Goal: Task Accomplishment & Management: Complete application form

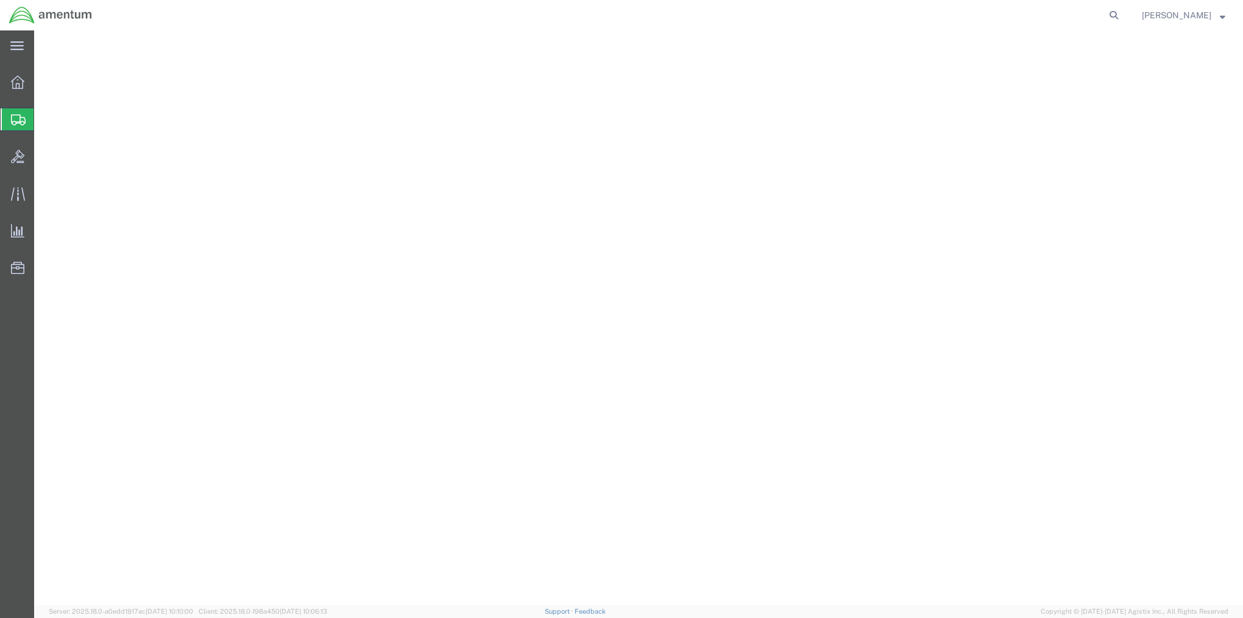
select select "MYPROFILE"
select select "MD"
select select "MLTY"
select select "TIN"
select select "VA"
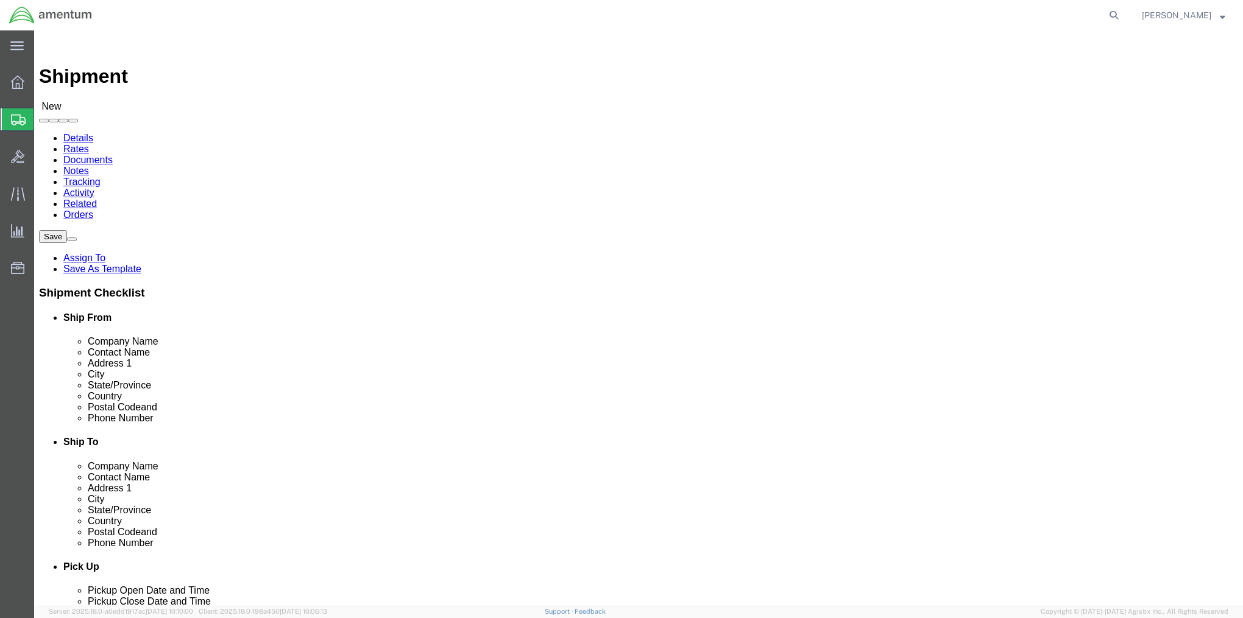
type input "S"
type input "n"
click input "text"
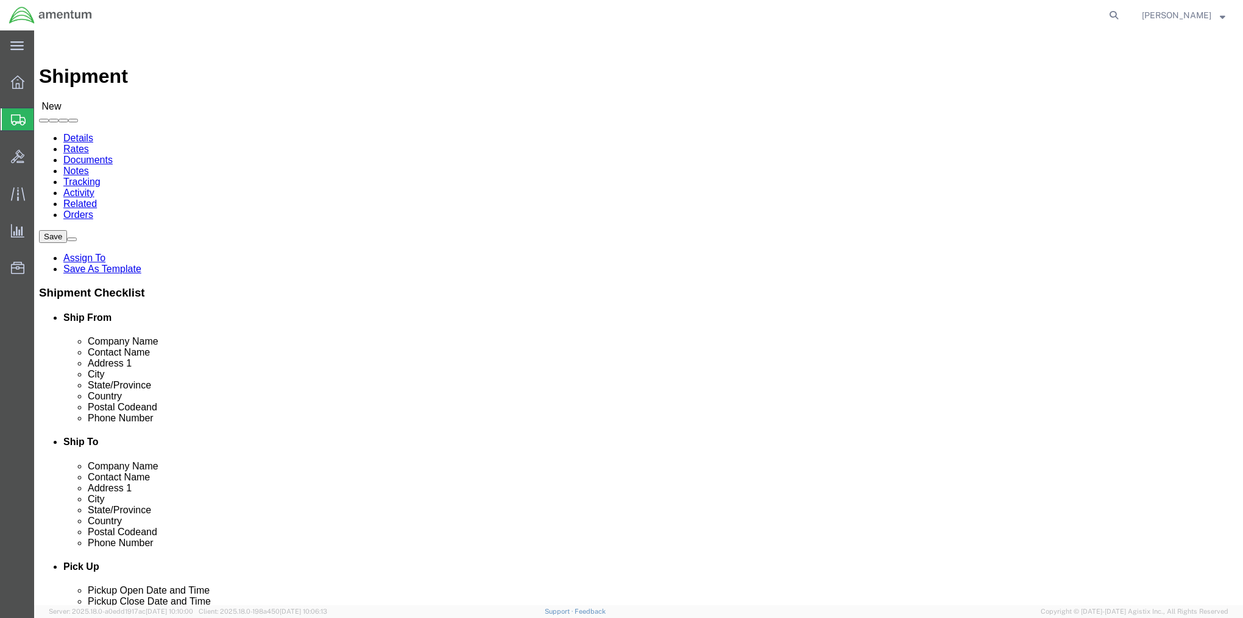
click at [0, 0] on span "Create Shipment" at bounding box center [0, 0] width 0 height 0
click input "text"
click p "- [DEMOGRAPHIC_DATA] Army C5ISR PIF-South - ([PERSON_NAME]) [STREET_ADDRESS]"
type input "[PERSON_NAME]"
select select "VA"
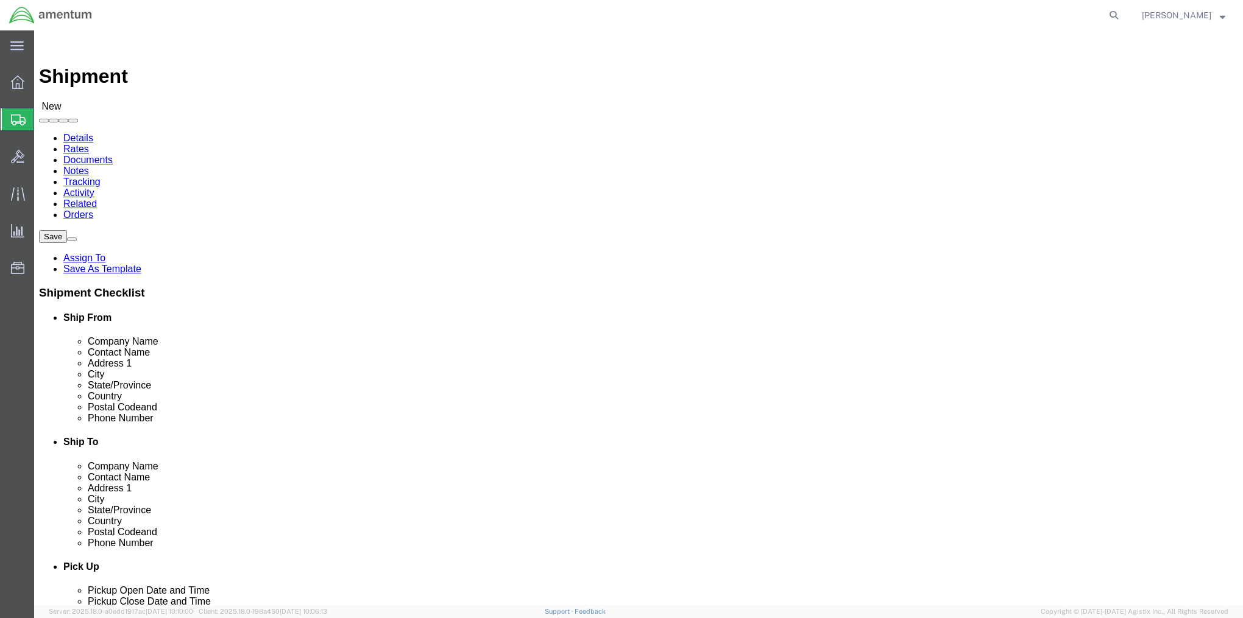
drag, startPoint x: 236, startPoint y: 252, endPoint x: 165, endPoint y: 252, distance: 70.7
click div "Contact Name [PERSON_NAME] [PERSON_NAME]"
type input "n"
type input "[PERSON_NAME]"
click p "- [DEMOGRAPHIC_DATA] Army C5ISR PIF-South - ([PERSON_NAME]) [STREET_ADDRESS]"
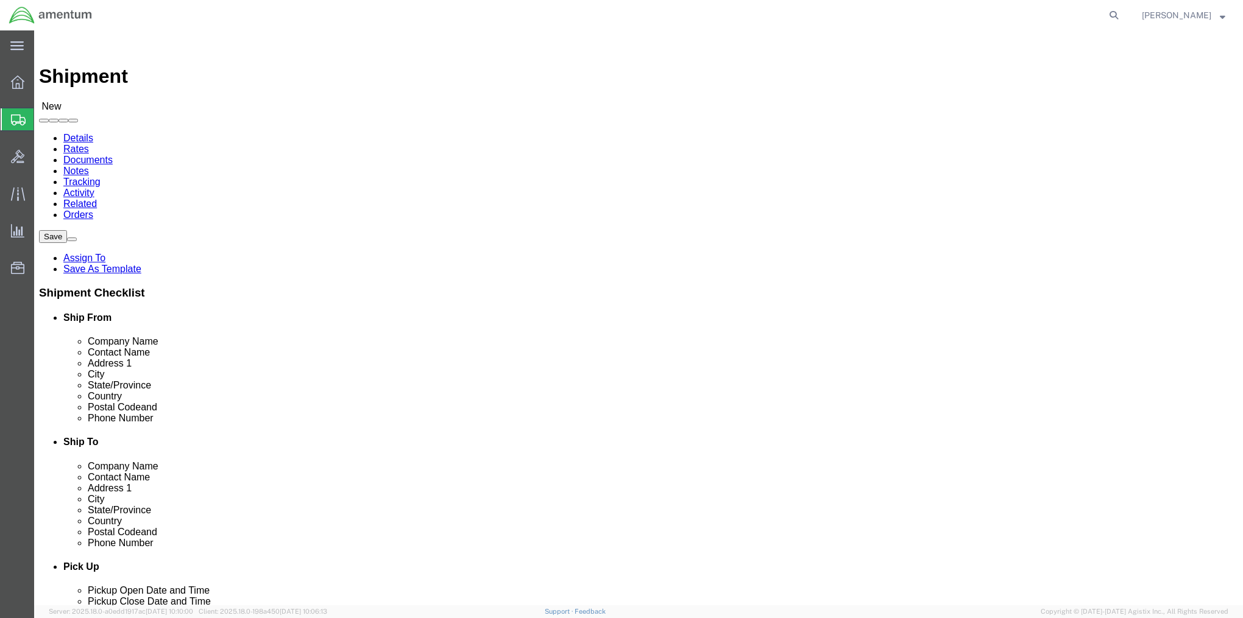
select select "VA"
type input "[PERSON_NAME]"
drag, startPoint x: 268, startPoint y: 275, endPoint x: 167, endPoint y: 275, distance: 101.1
click div
type input "[STREET_ADDRESS]"
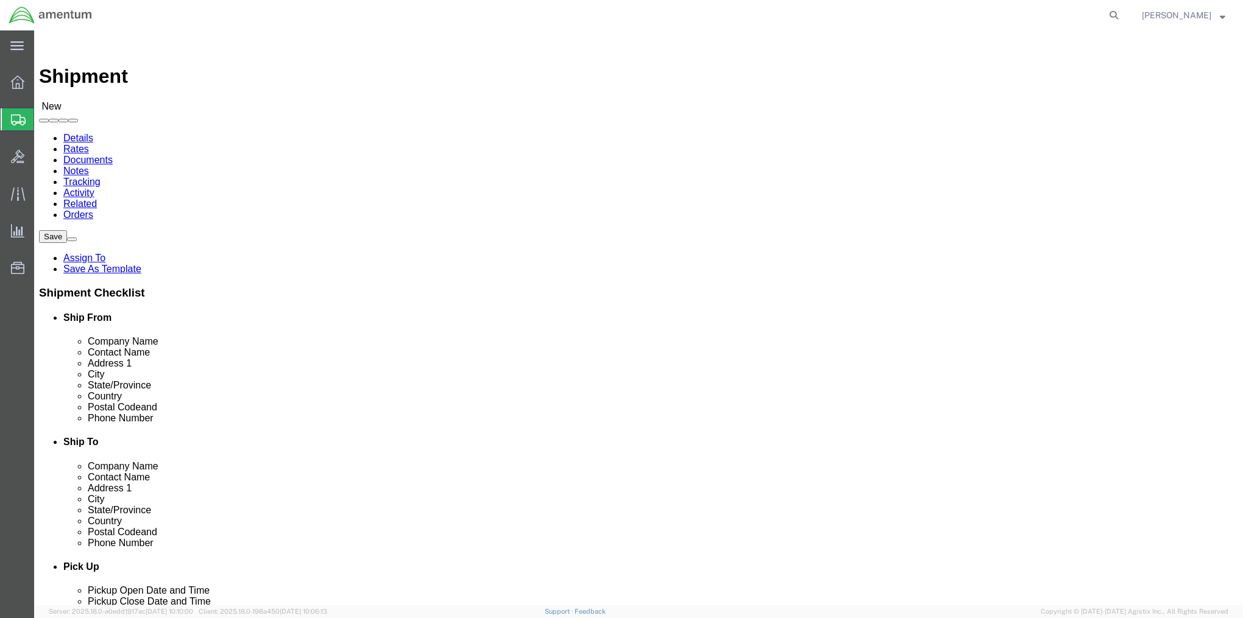
click input "Building 331"
type input "Building 335"
click input "text"
type input "8049013156"
click link "ADDITIONAL INFORMATION"
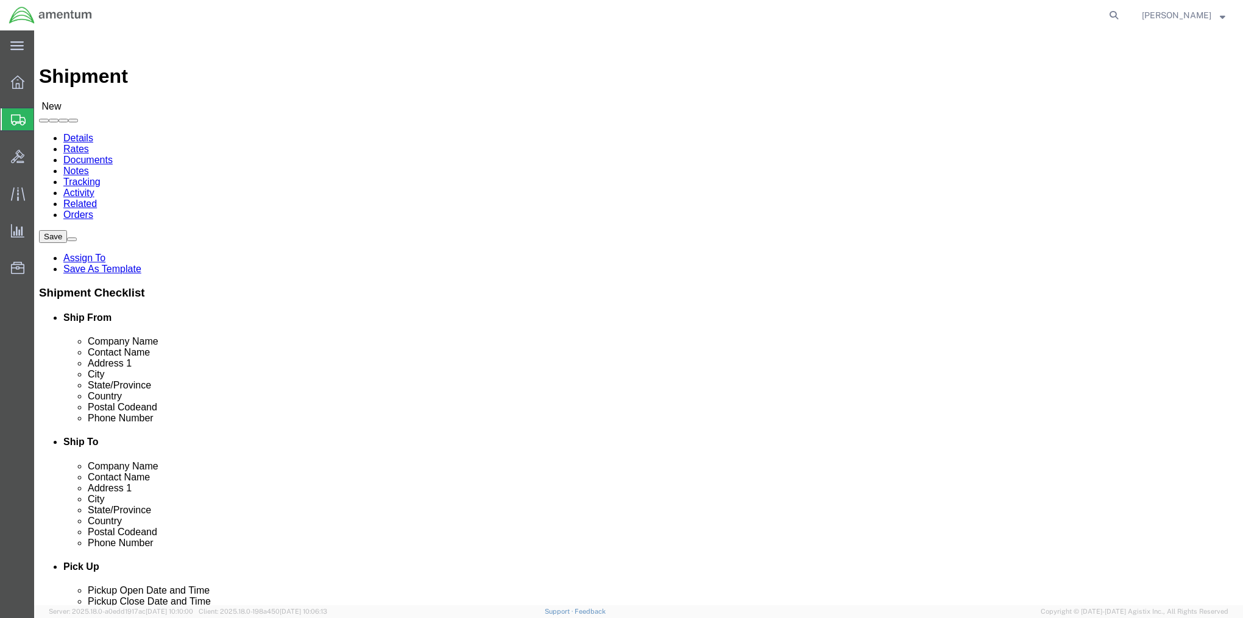
click input "text"
type input "tobyhanna arm"
click p "- Tobyhanna Army Depot W90CGG - ([PERSON_NAME] / [PERSON_NAME]) [STREET_ADDRESS…"
select select "PA"
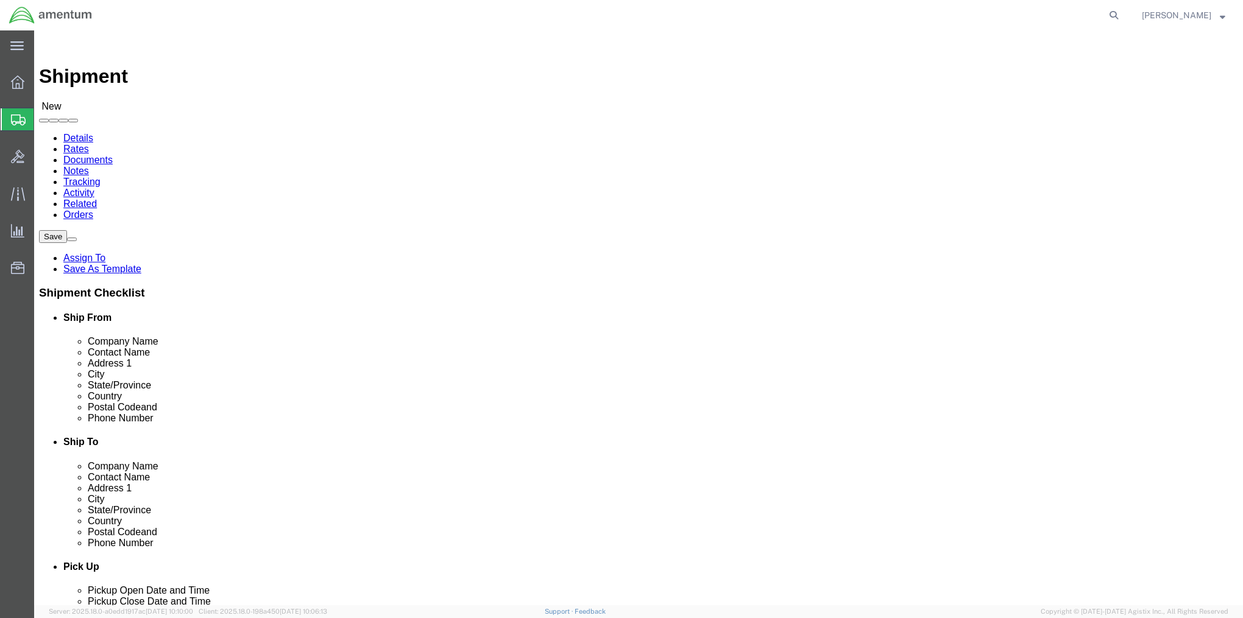
type input "Tobyhanna Army Depot W90CGG"
click link "ADDITIONAL INFORMATION"
click input "text"
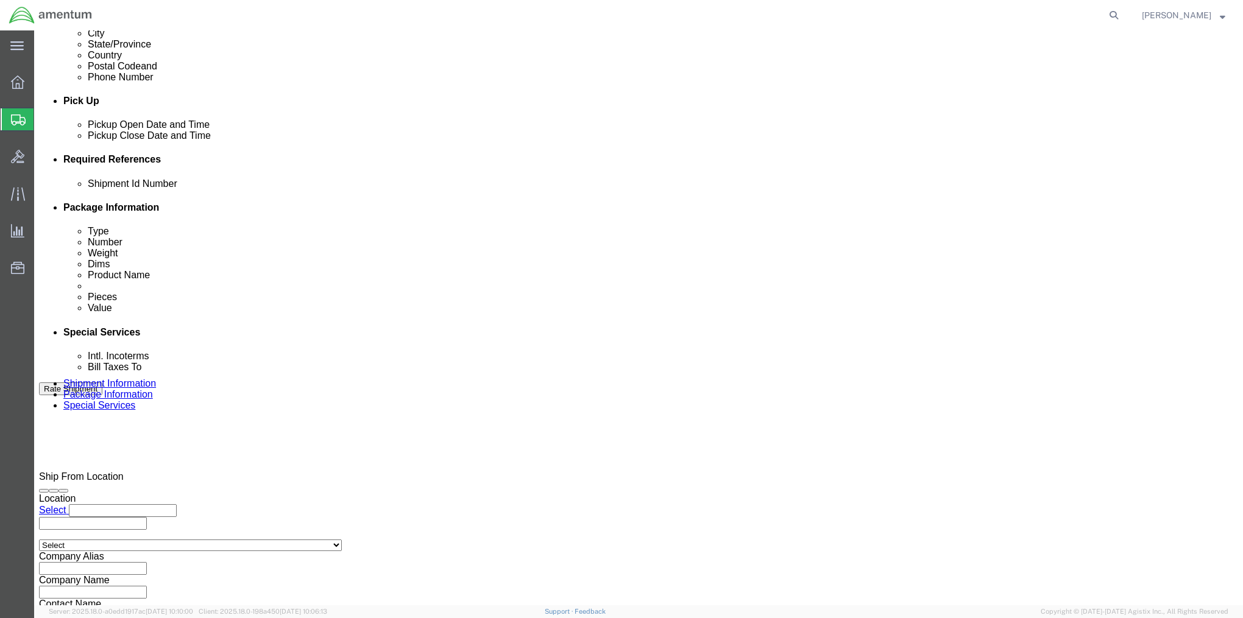
scroll to position [487, 0]
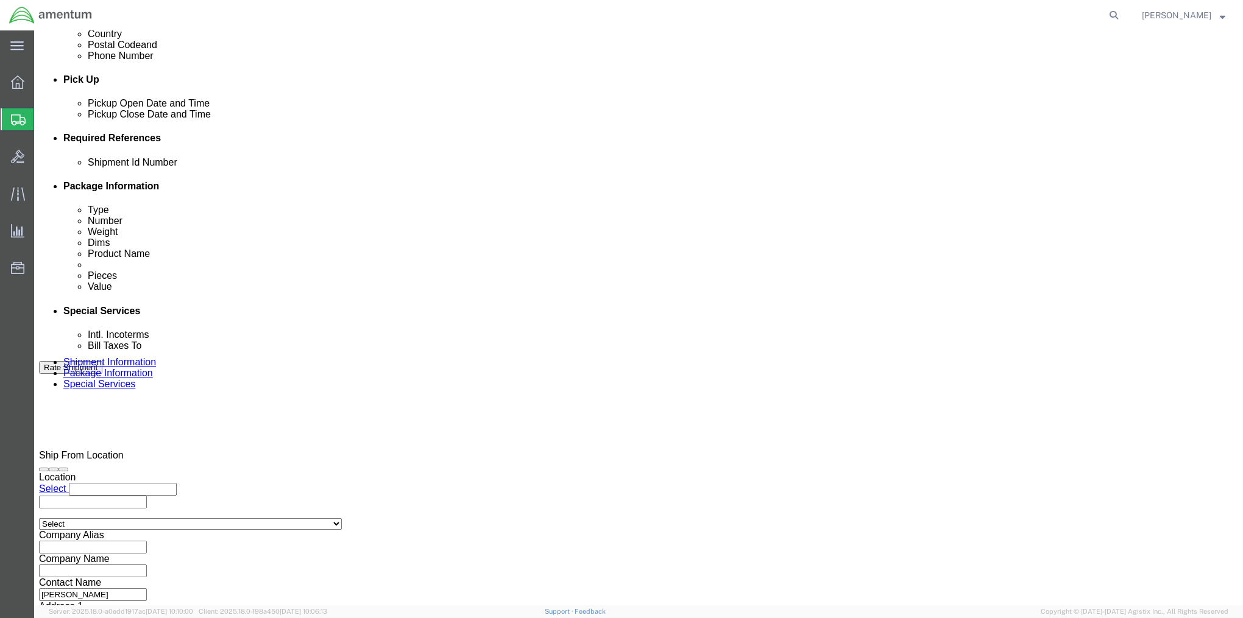
type input "8049013156"
click div "[DATE] 2:00 PM"
click button "Apply"
click input "text"
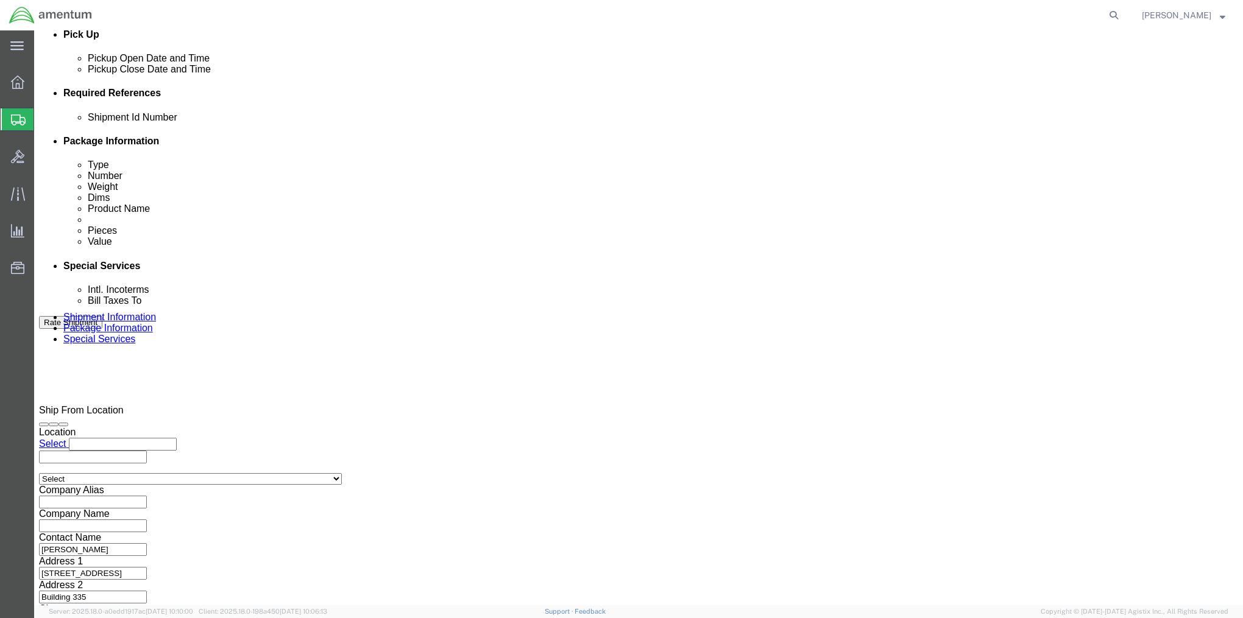
scroll to position [564, 0]
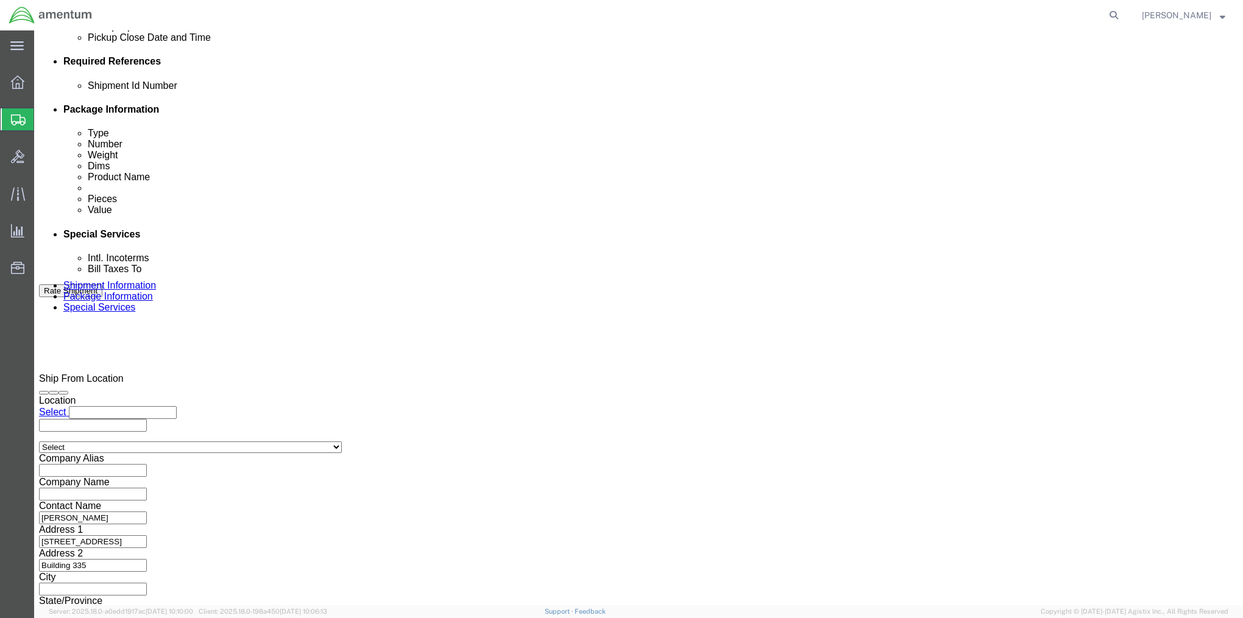
type input "2575.01.02.C.[DATE].PKIT"
click button "Continue"
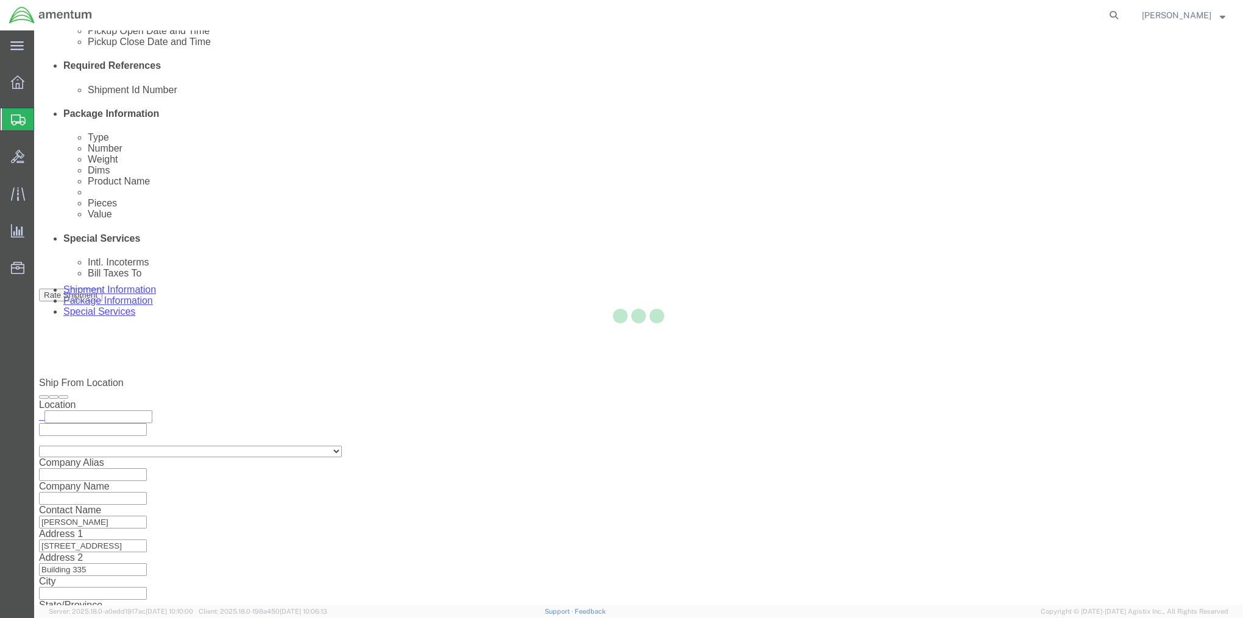
select select "CBOX"
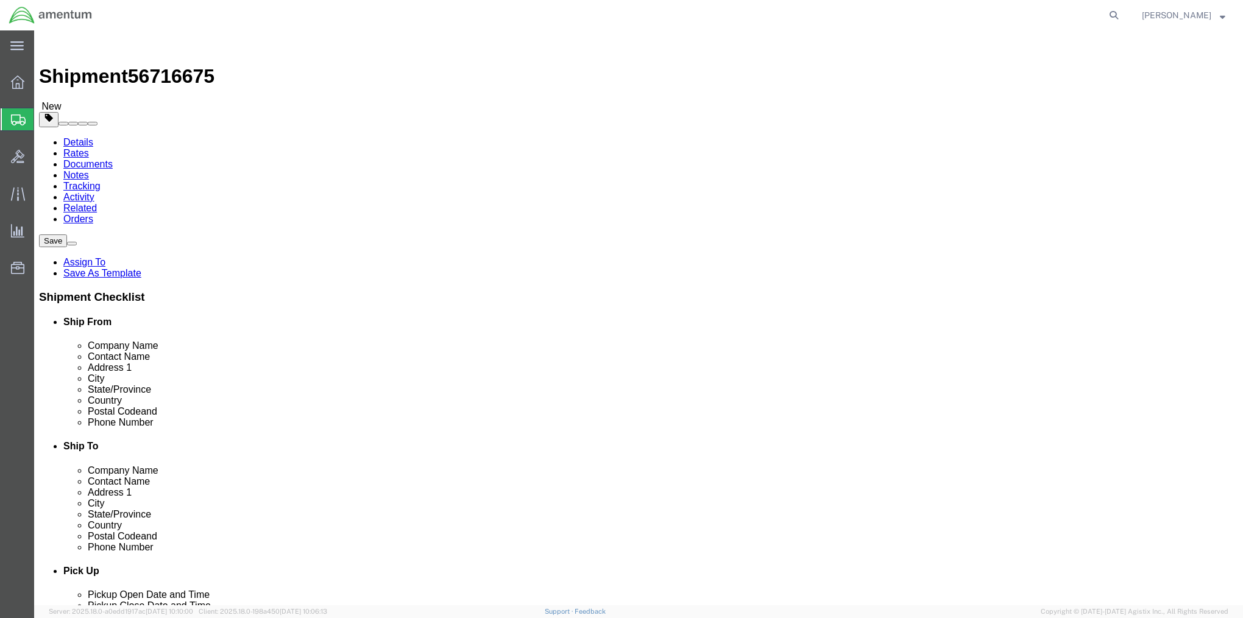
click link "Add Package"
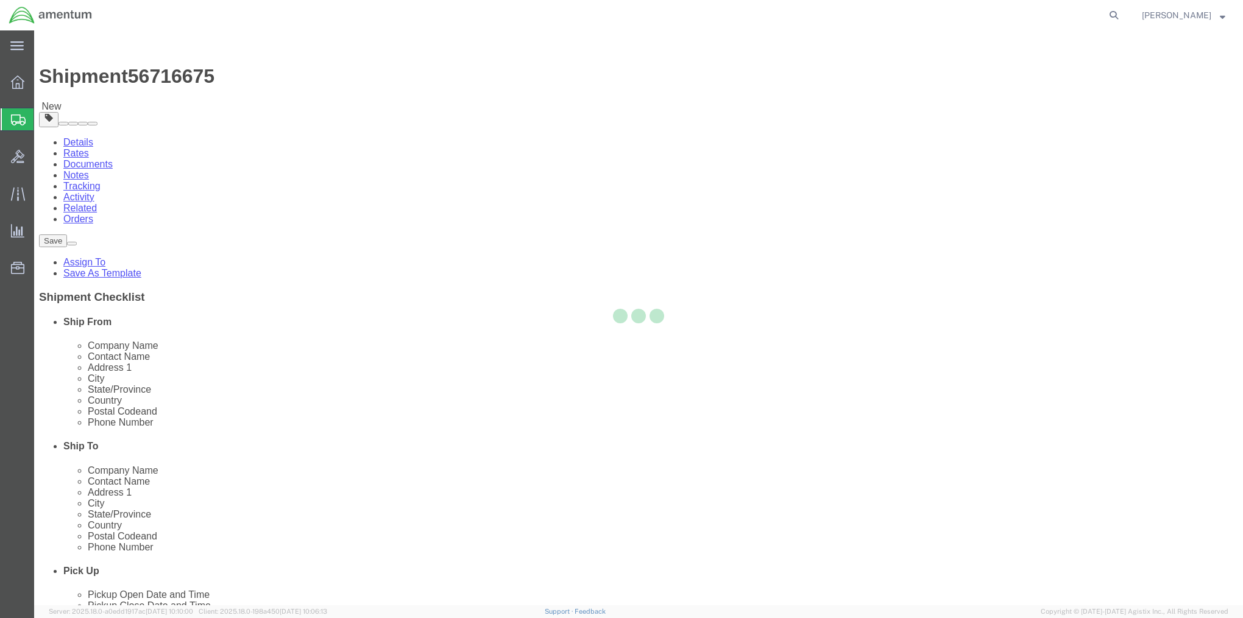
select select "CBOX"
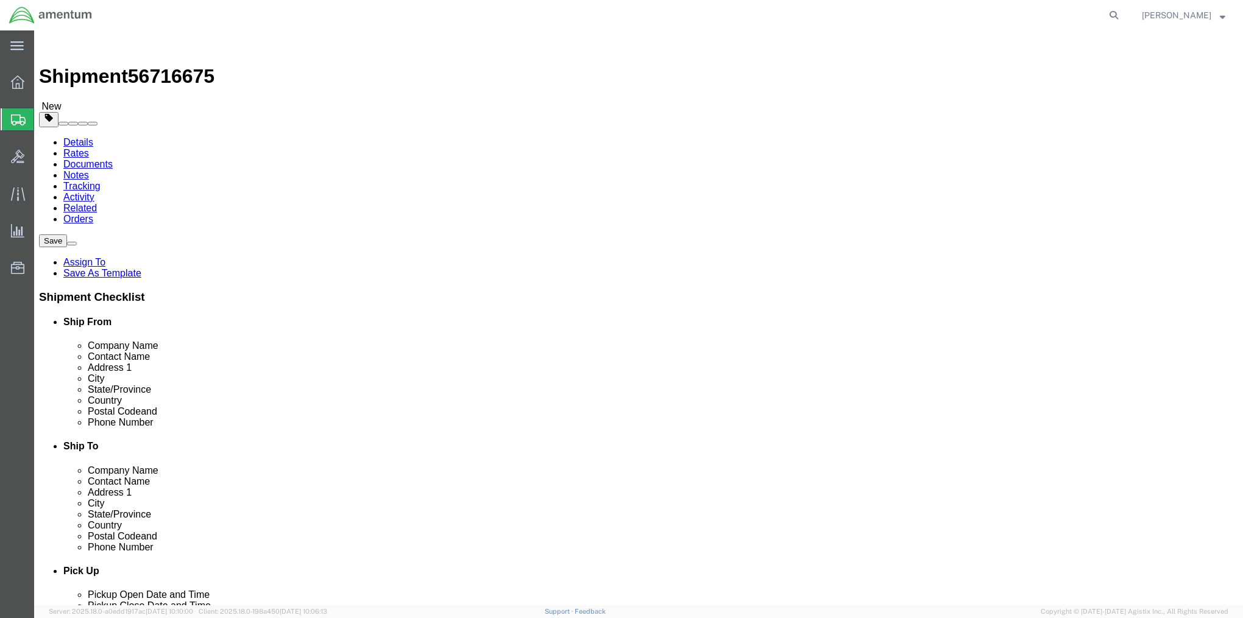
click select "Select BCK Boxes Bale(s) Basket(s) Bolt(s) Bottle(s) Buckets Bulk Bundle(s) Can…"
select select "PSNS"
click select "Select BCK Boxes Bale(s) Basket(s) Bolt(s) Bottle(s) Buckets Bulk Bundle(s) Can…"
select select "PSNS"
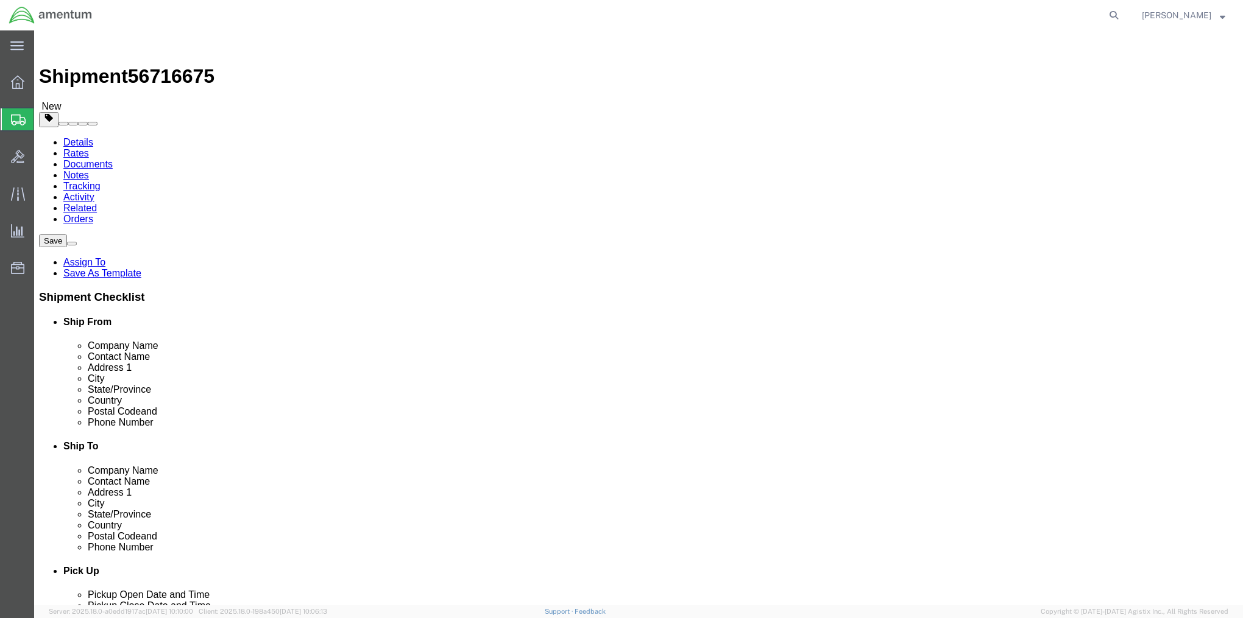
click select "Select BCK Boxes Bale(s) Basket(s) Bolt(s) Bottle(s) Buckets Bulk Bundle(s) Can…"
click input "text"
type input "44"
type input "."
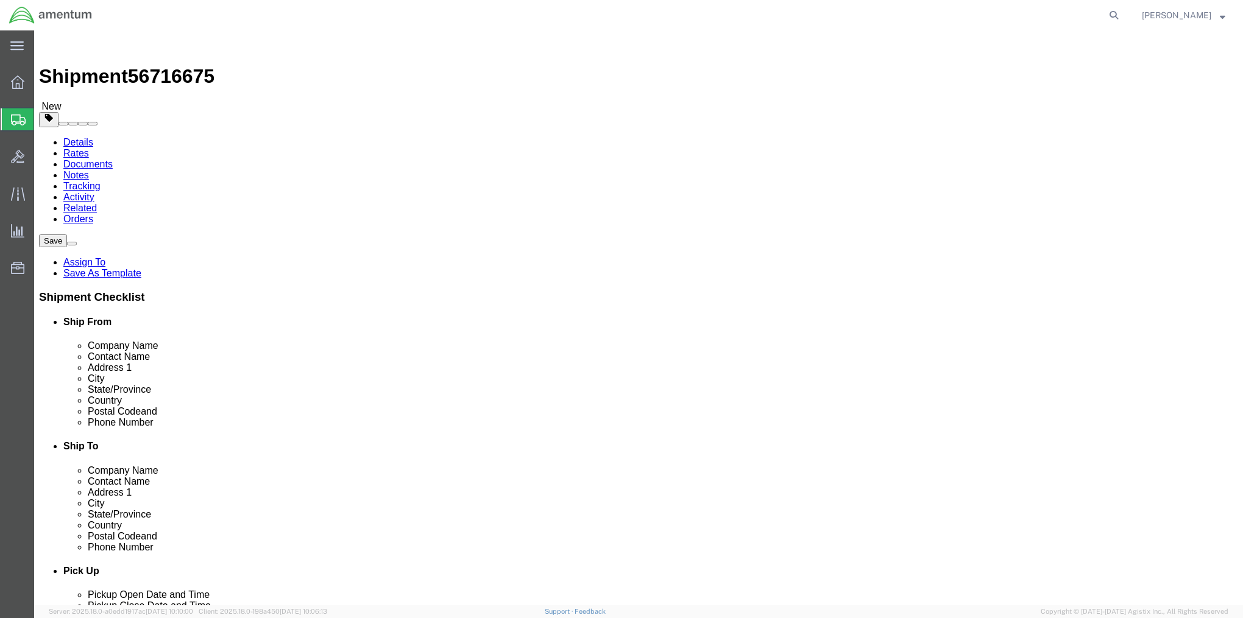
type input "36"
type input "1250"
click link "Add Content"
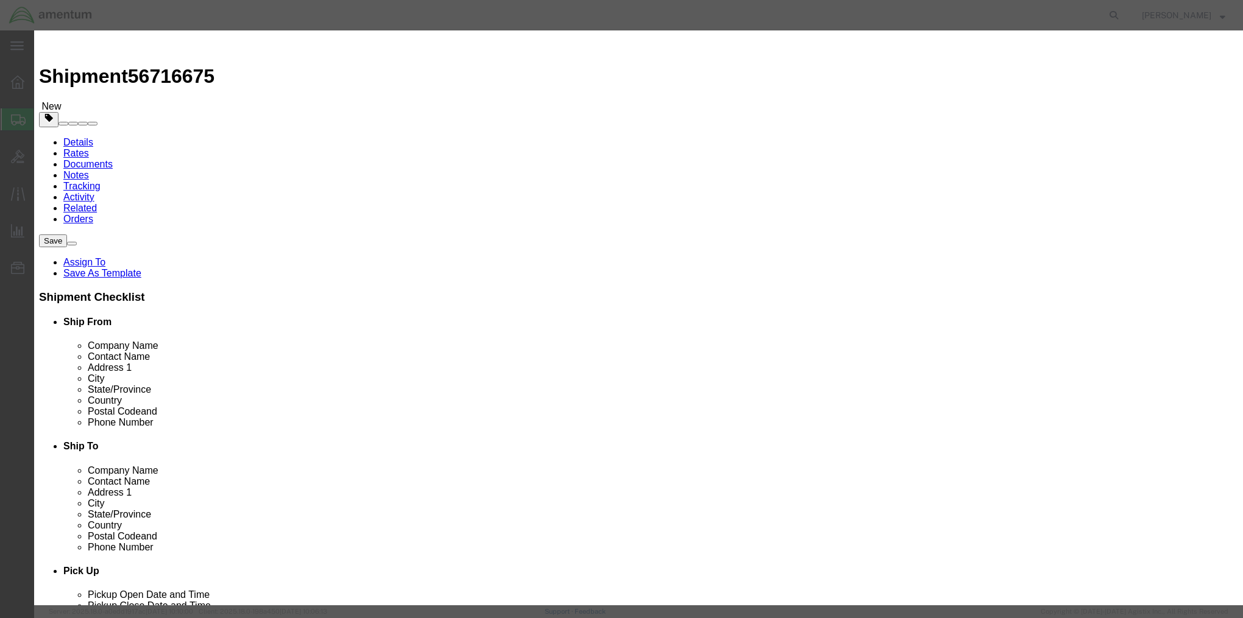
click input "text"
type input "Metal Work"
type input "1"
type input "50000"
click select "Select 50 55 60 65 70 85 92.5 100 125 175 250 300 400"
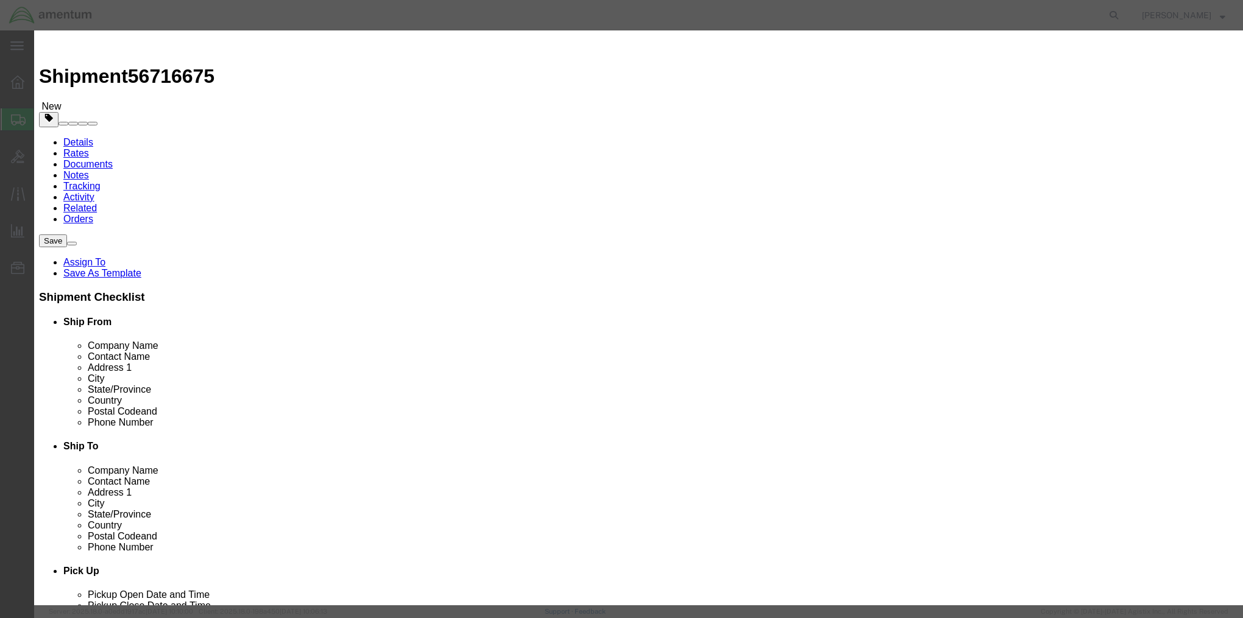
select select "92.5"
click select "Select 50 55 60 65 70 85 92.5 100 125 175 250 300 400"
click button "Save & Close"
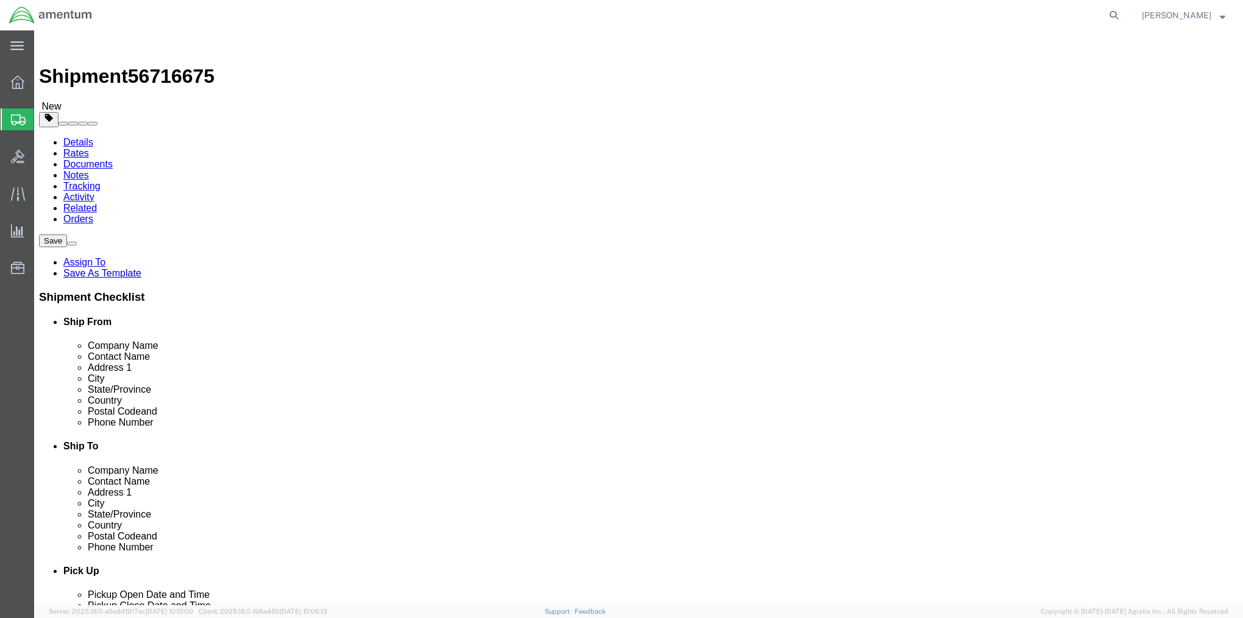
click input "text"
type input "42"
type input "32"
type input "750"
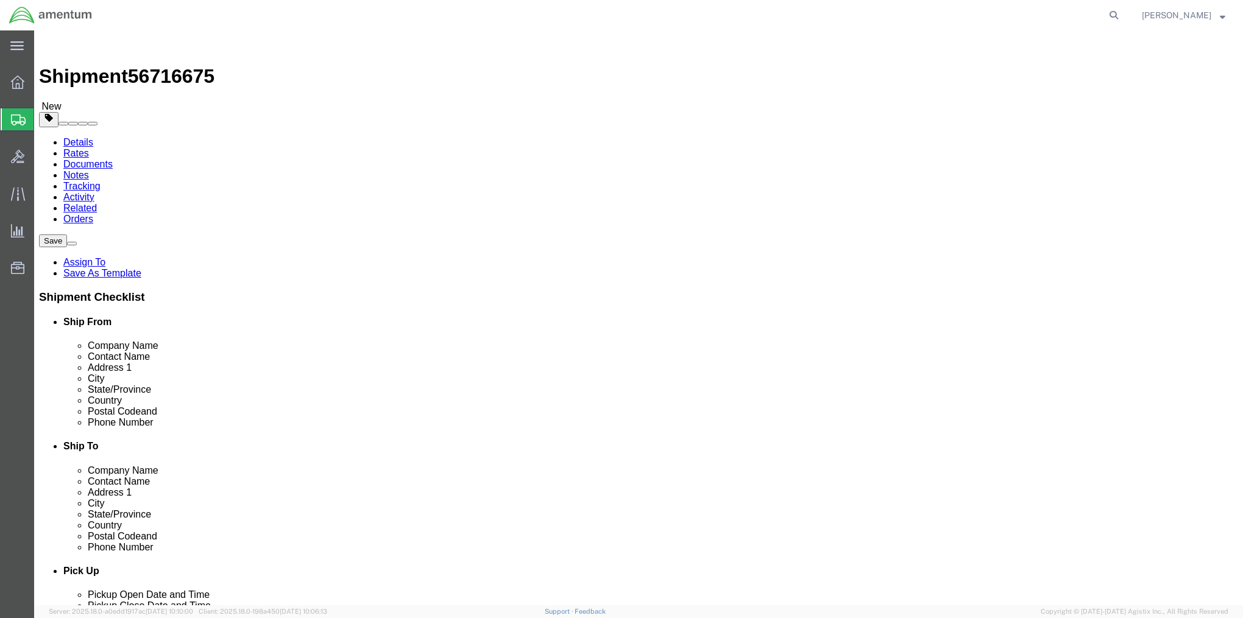
click link "Add Content"
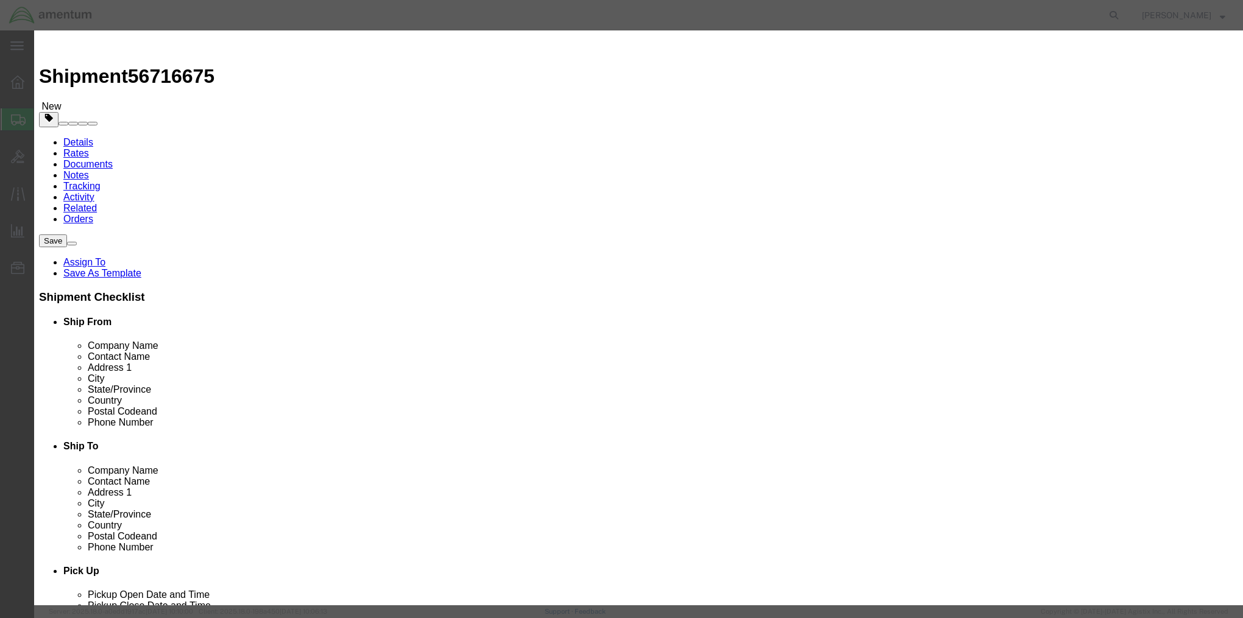
click input "text"
type input "Metal Work"
type input "1"
type input "50000"
click select "Select 50 55 60 65 70 85 92.5 100 125 175 250 300 400"
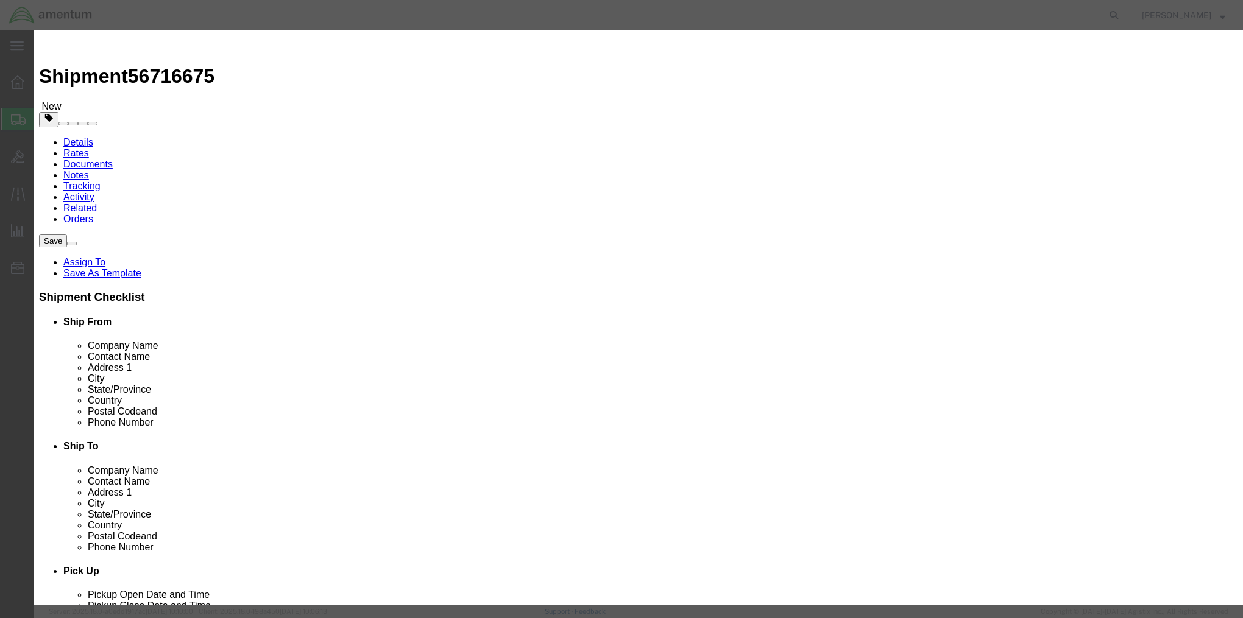
select select "92.5"
click select "Select 50 55 60 65 70 85 92.5 100 125 175 250 300 400"
click button "Save & Close"
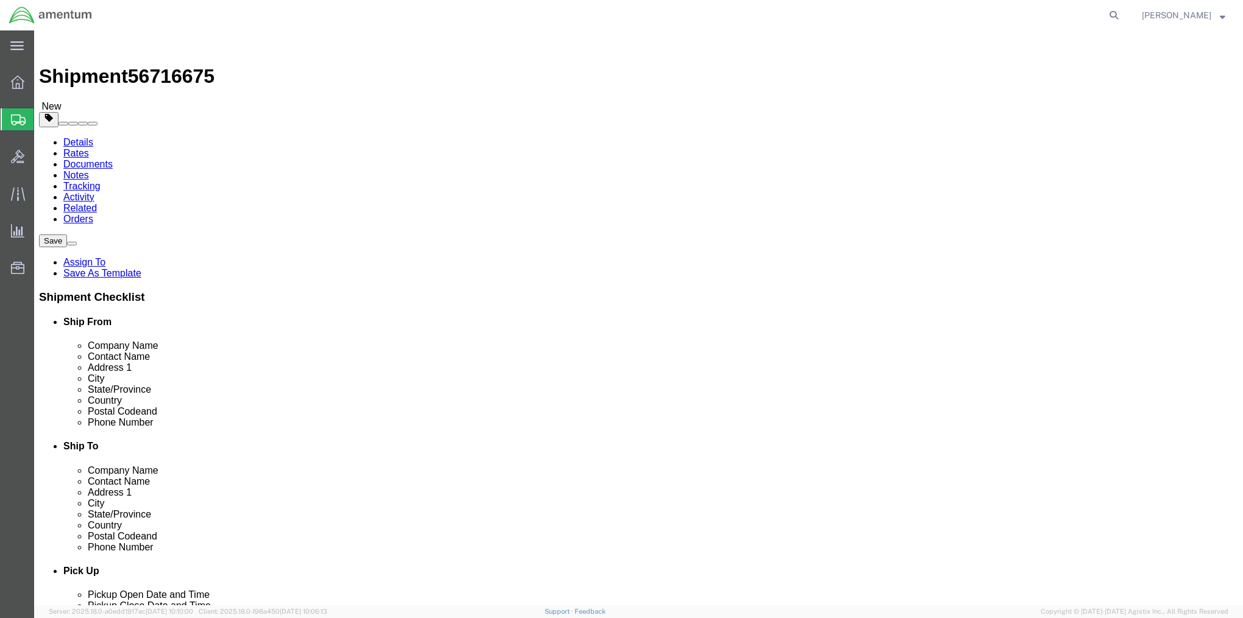
click dd "50000.00 USD"
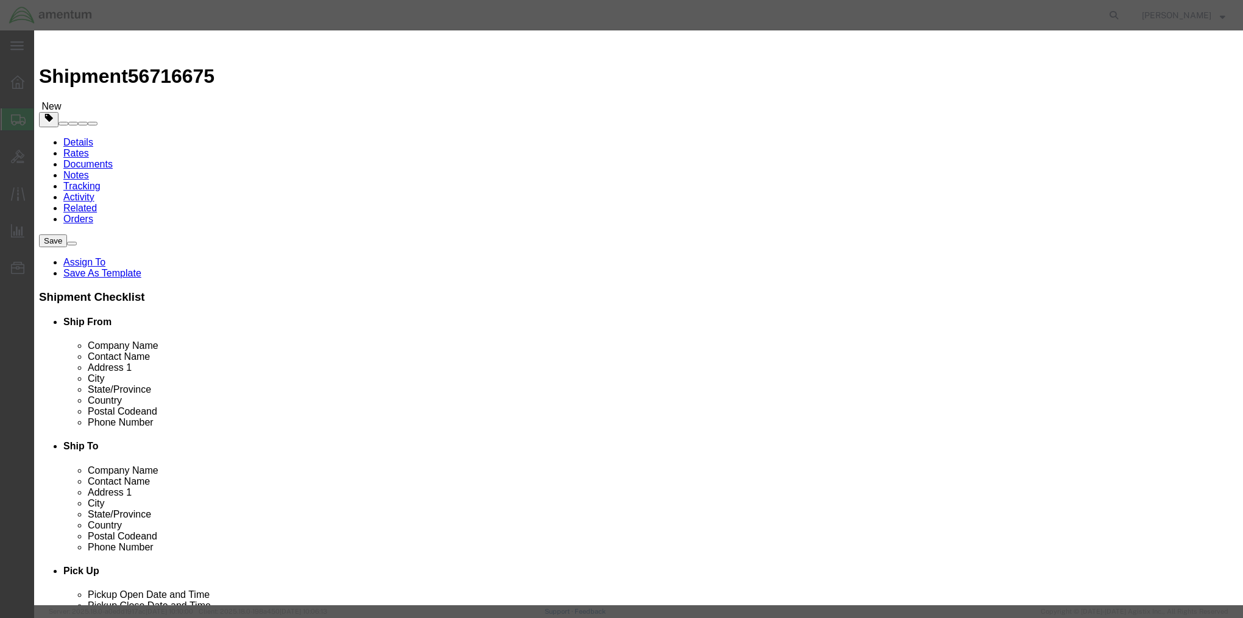
click select "Select 50 55 60 65 70 85 92.5 100 125 175 250 300 400"
select select "175"
click select "Select 50 55 60 65 70 85 92.5 100 125 175 250 300 400"
click button "Save & Close"
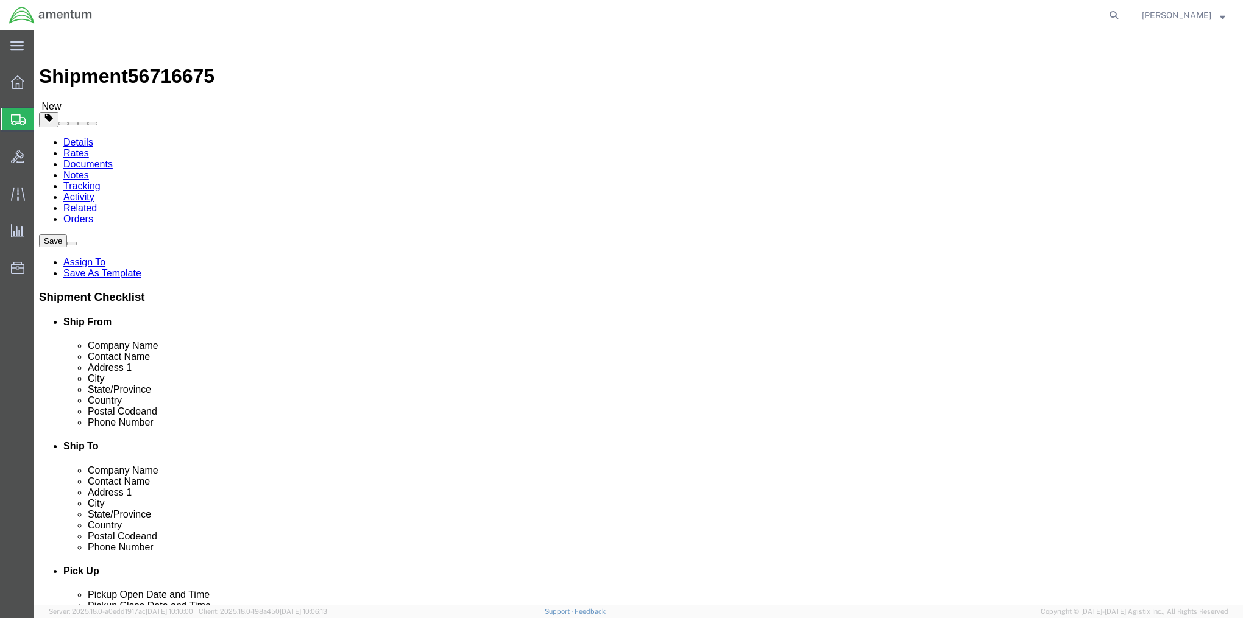
click dd "50000.00 USD"
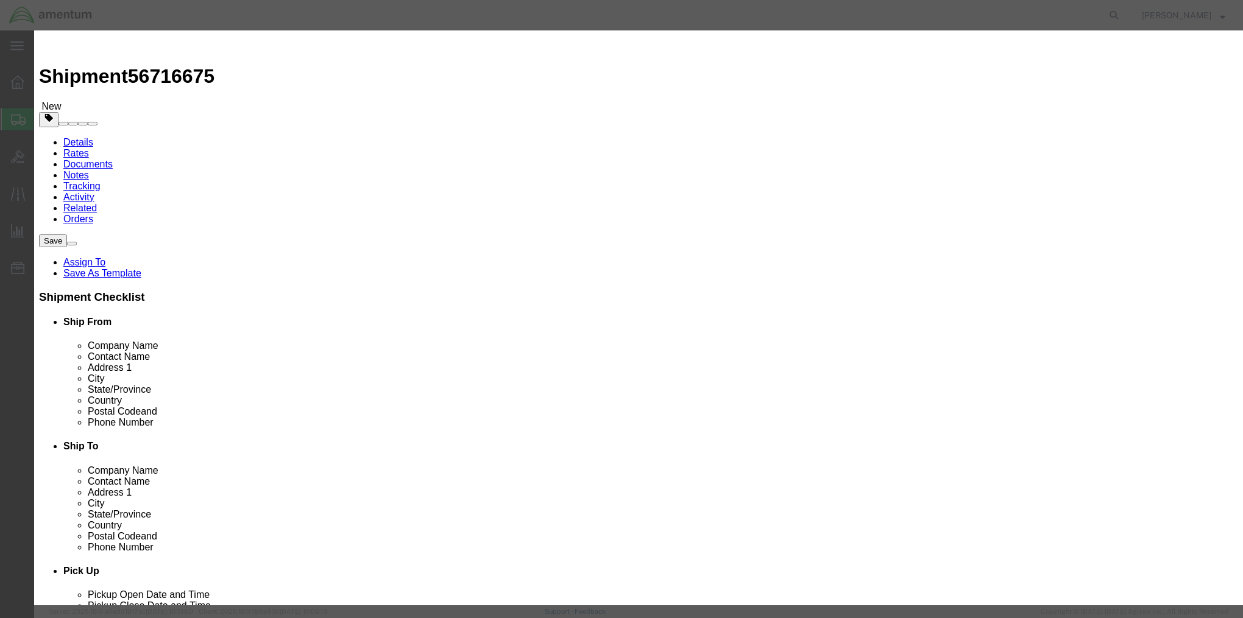
click select "Select 50 55 60 65 70 85 92.5 100 125 175 250 300 400"
select select "175"
click select "Select 50 55 60 65 70 85 92.5 100 125 175 250 300 400"
click button "Save & Close"
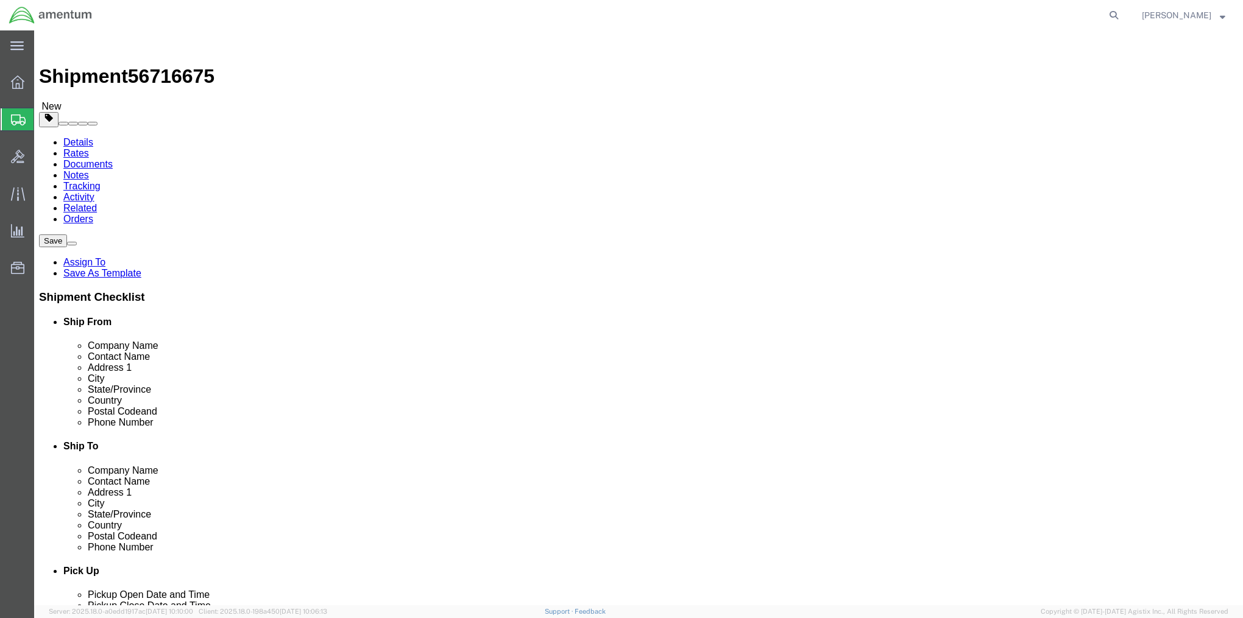
click button "Rate Shipment"
